Goal: Transaction & Acquisition: Purchase product/service

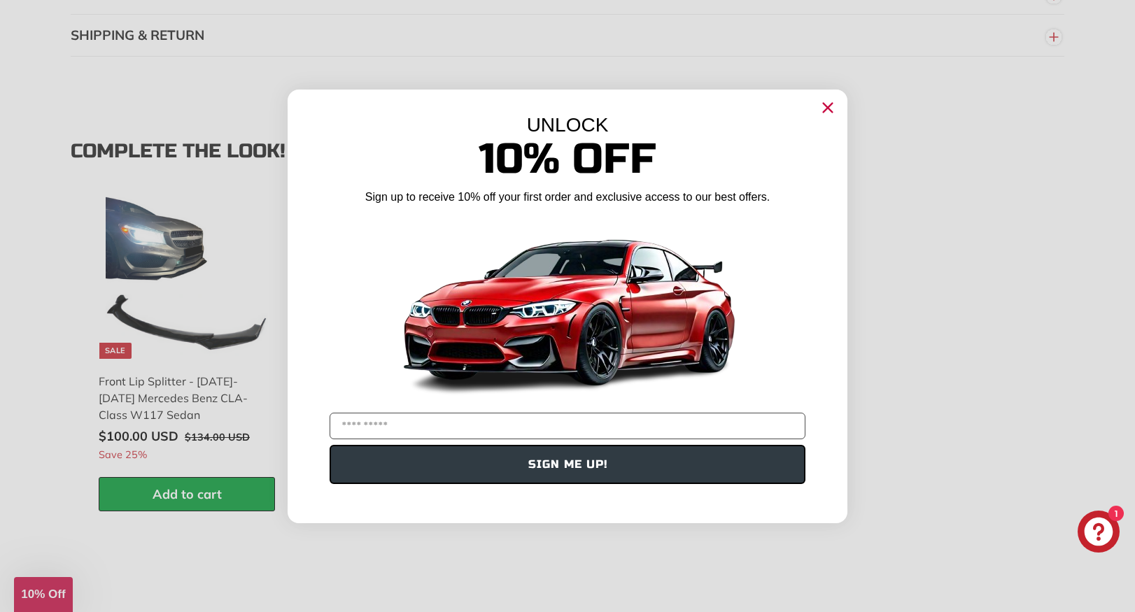
scroll to position [1836, 0]
